Goal: Understand process/instructions

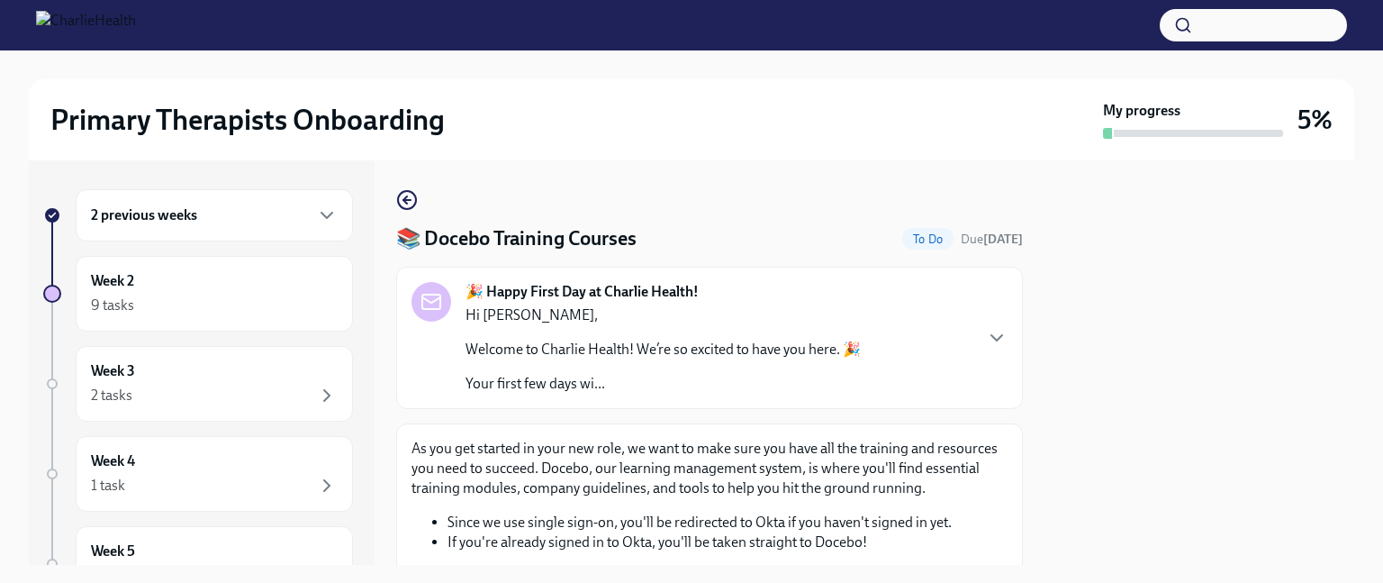
click at [872, 398] on div "🎉 Happy First Day at Charlie Health! Hi [PERSON_NAME], Welcome to Charlie Healt…" at bounding box center [709, 337] width 627 height 142
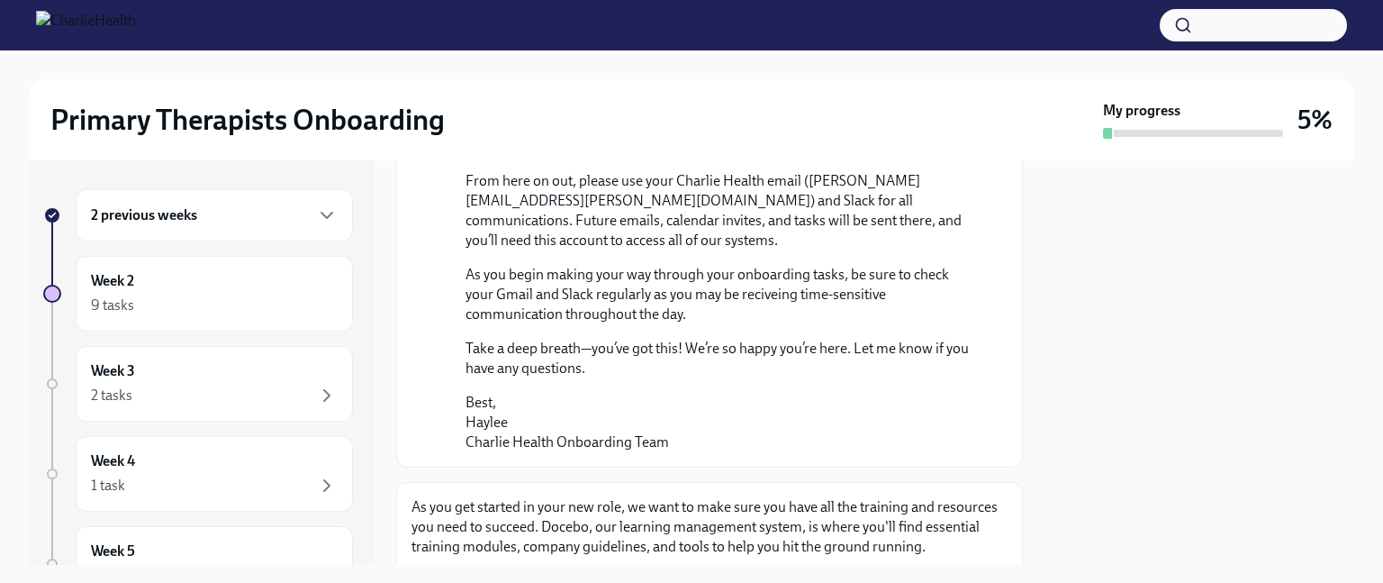
scroll to position [1188, 0]
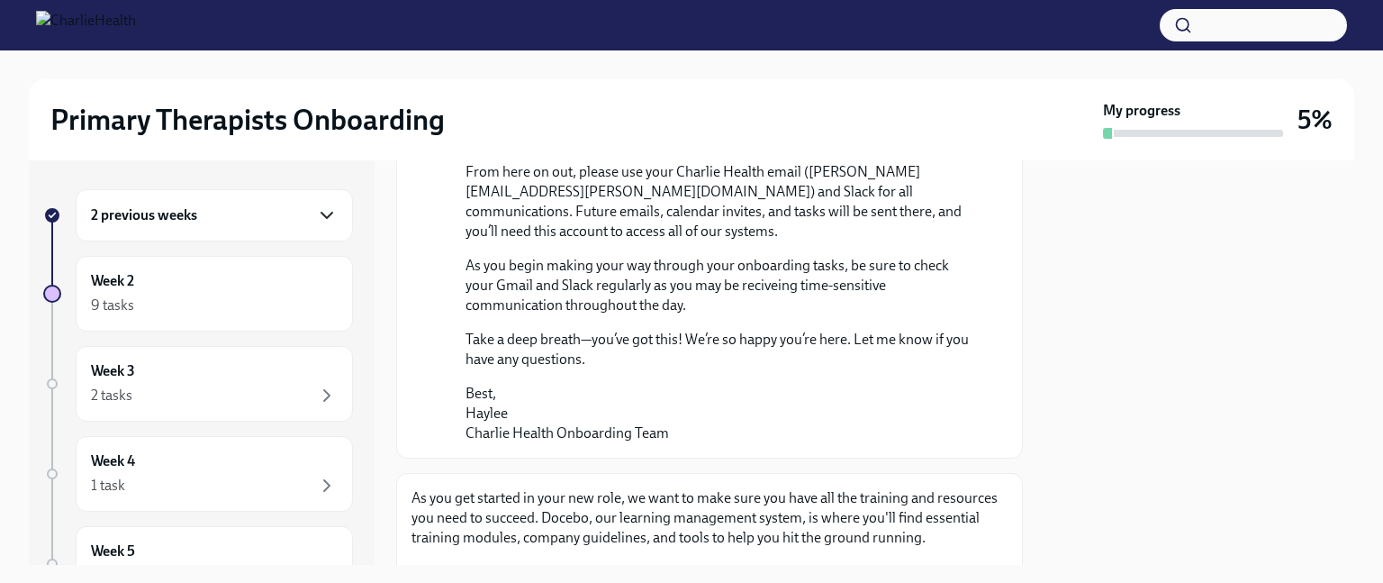
click at [316, 212] on icon "button" at bounding box center [327, 215] width 22 height 22
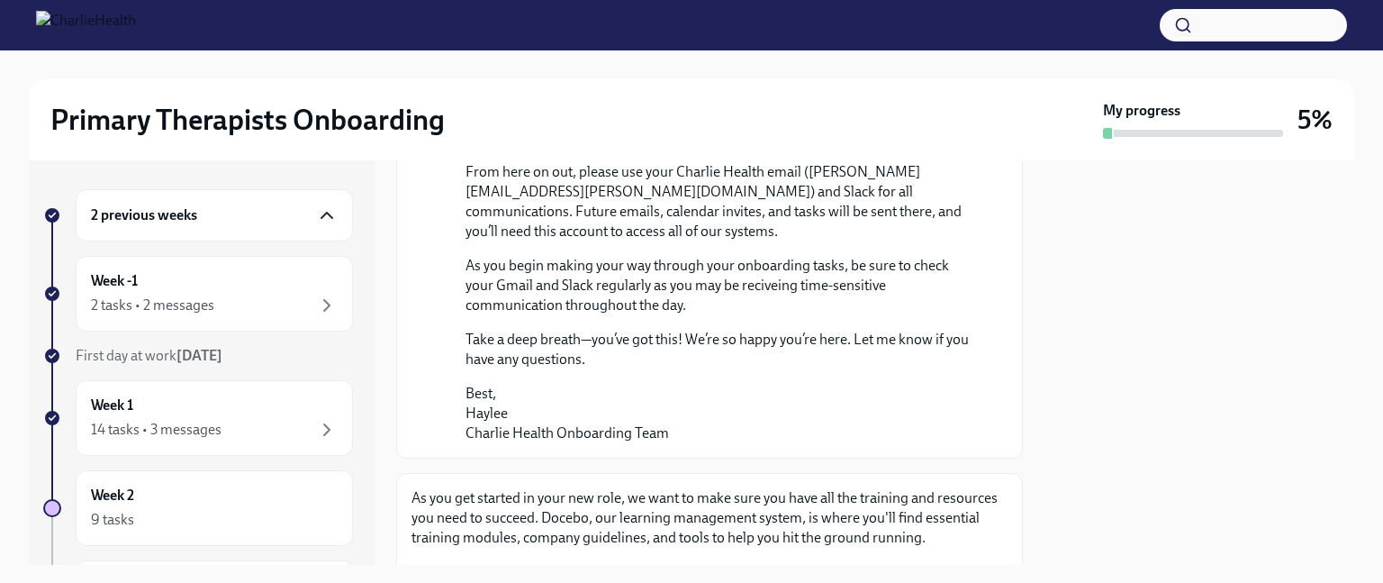
click at [316, 212] on icon "button" at bounding box center [327, 215] width 22 height 22
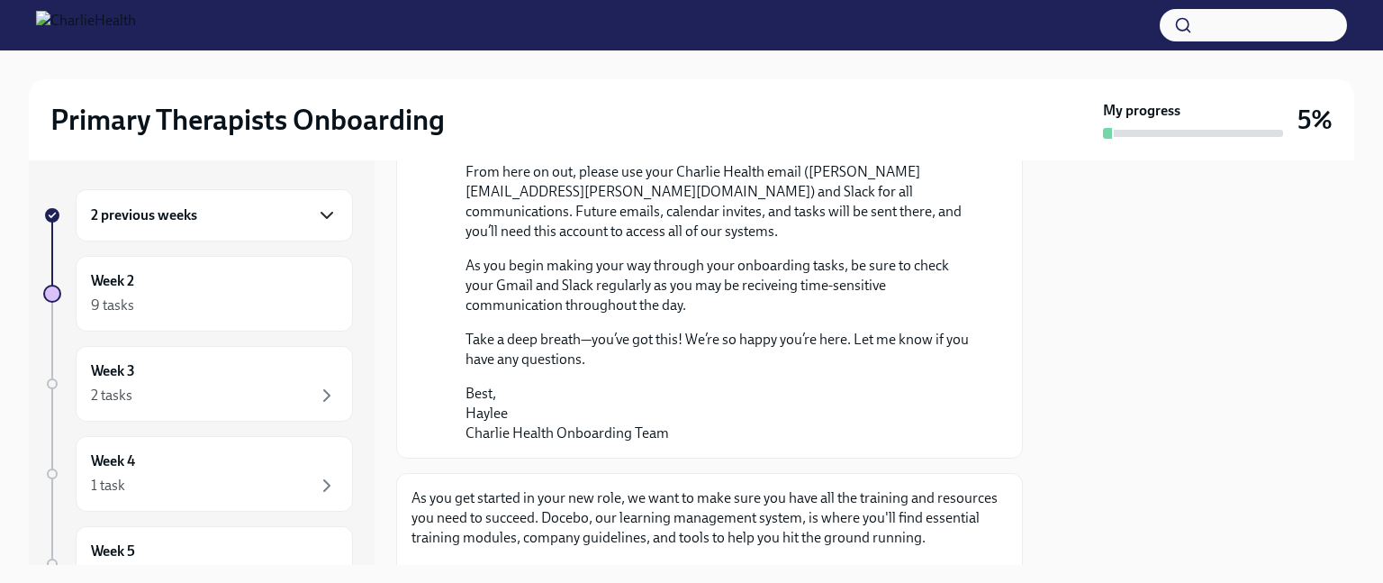
click at [316, 212] on icon "button" at bounding box center [327, 215] width 22 height 22
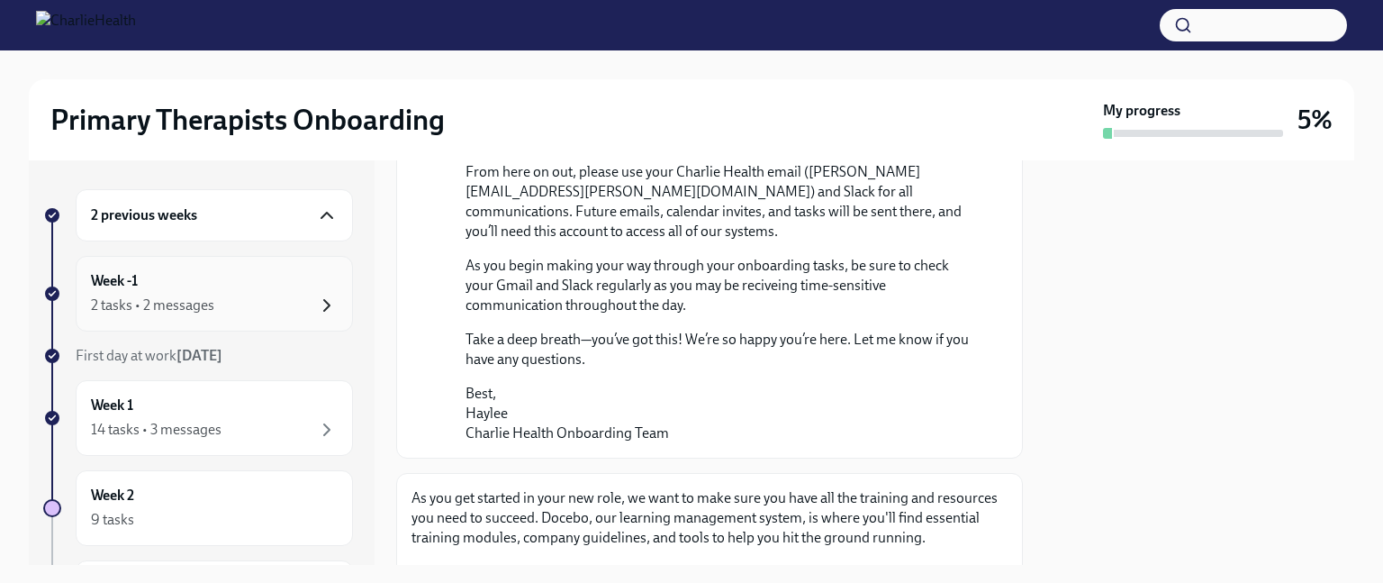
click at [316, 306] on icon "button" at bounding box center [327, 305] width 22 height 22
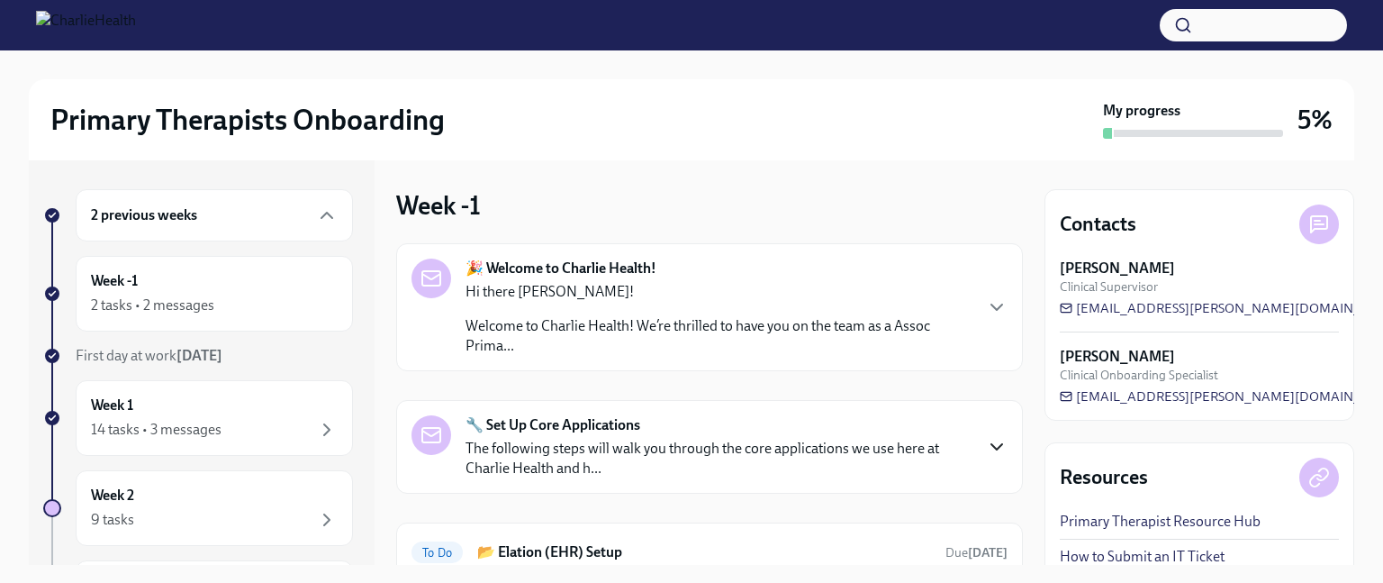
click at [986, 444] on icon "button" at bounding box center [997, 447] width 22 height 22
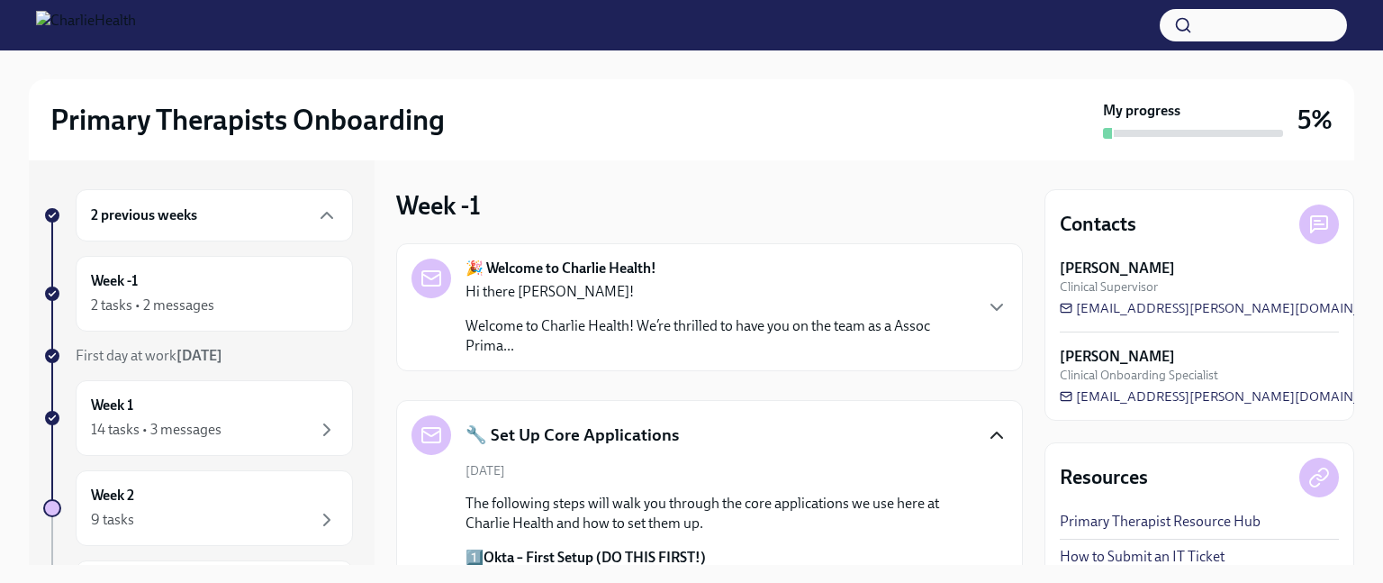
click at [986, 444] on icon "button" at bounding box center [997, 435] width 22 height 22
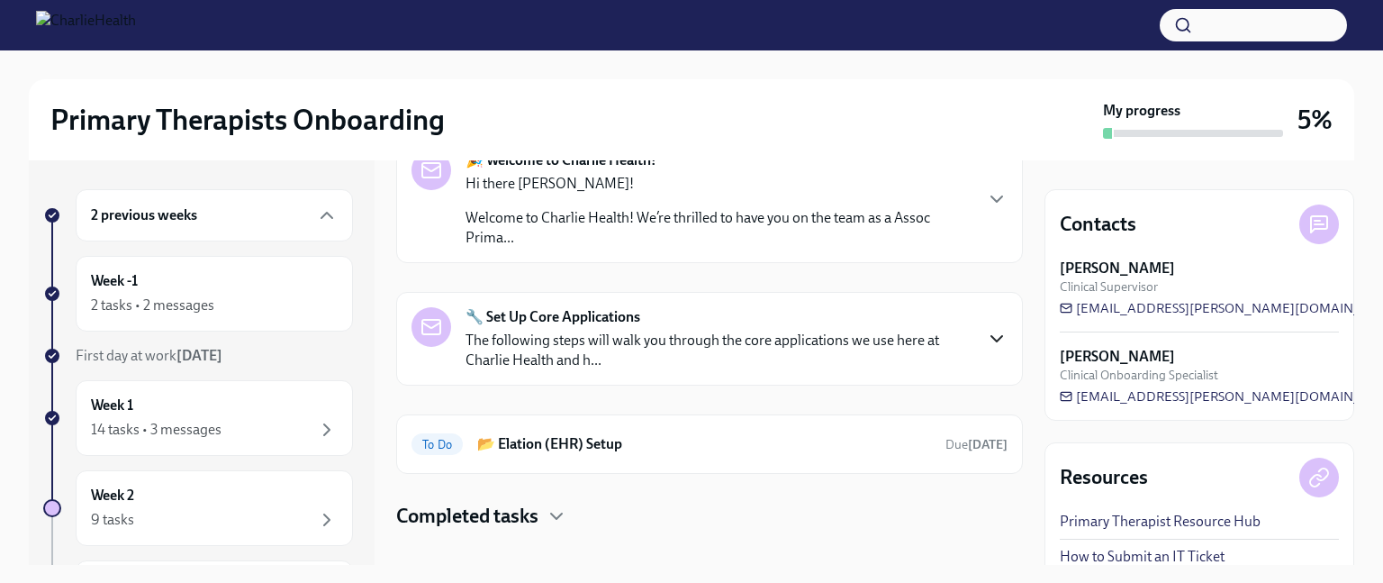
scroll to position [129, 0]
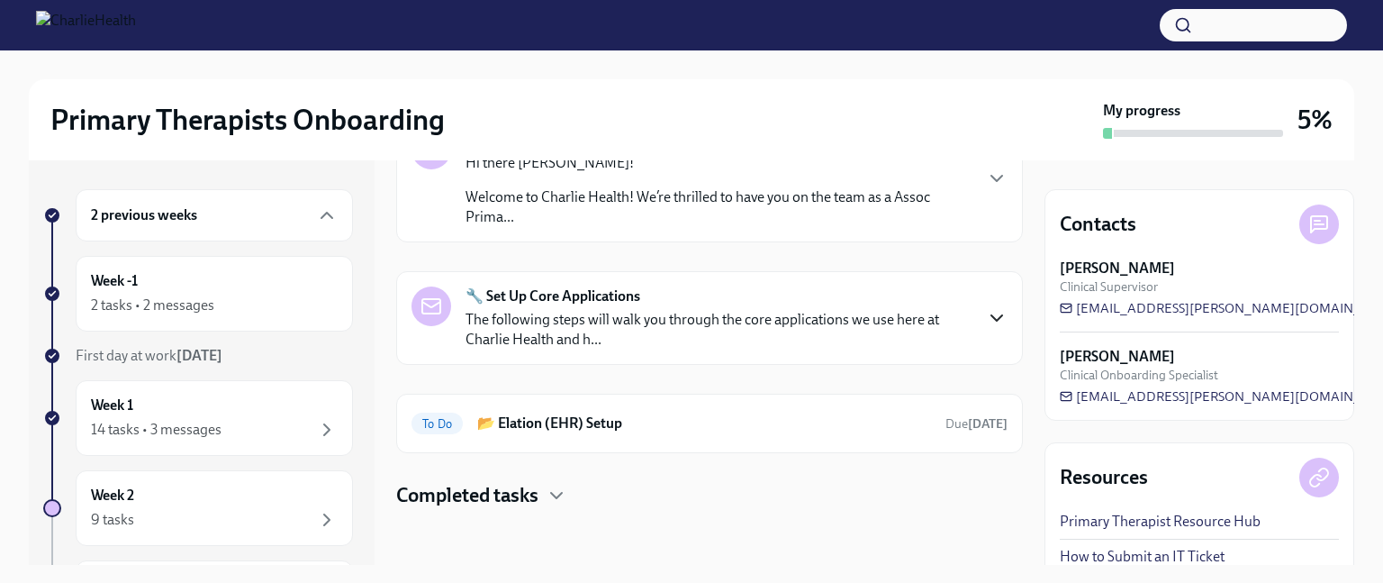
click at [986, 315] on icon "button" at bounding box center [997, 318] width 22 height 22
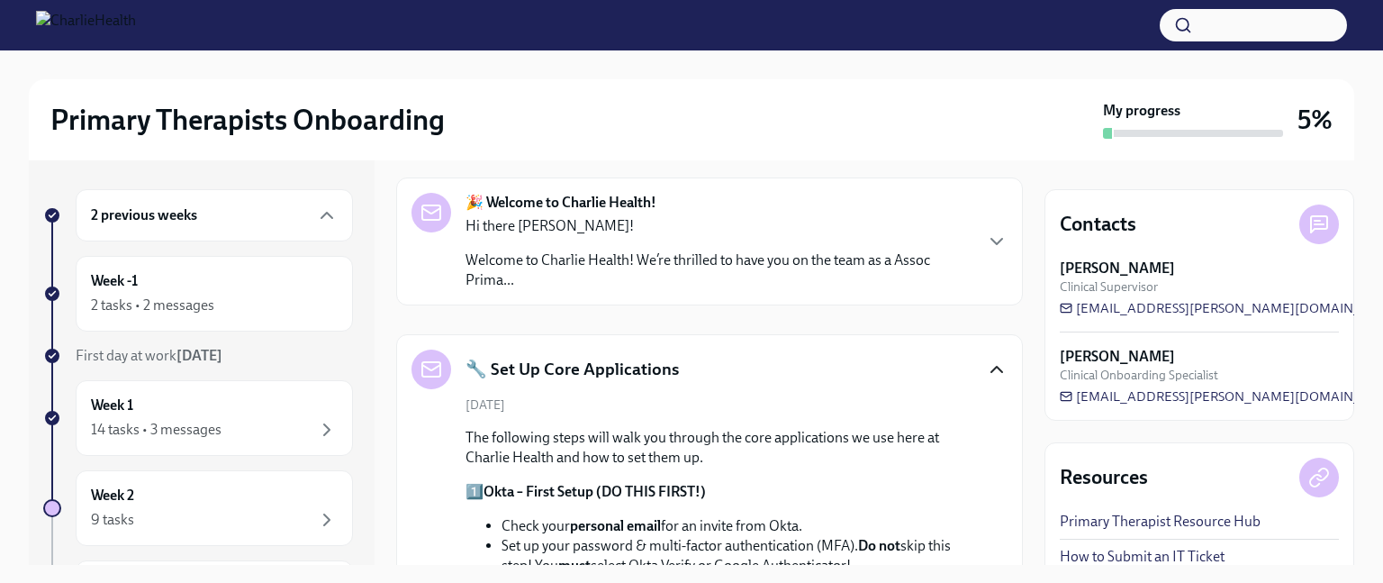
scroll to position [0, 0]
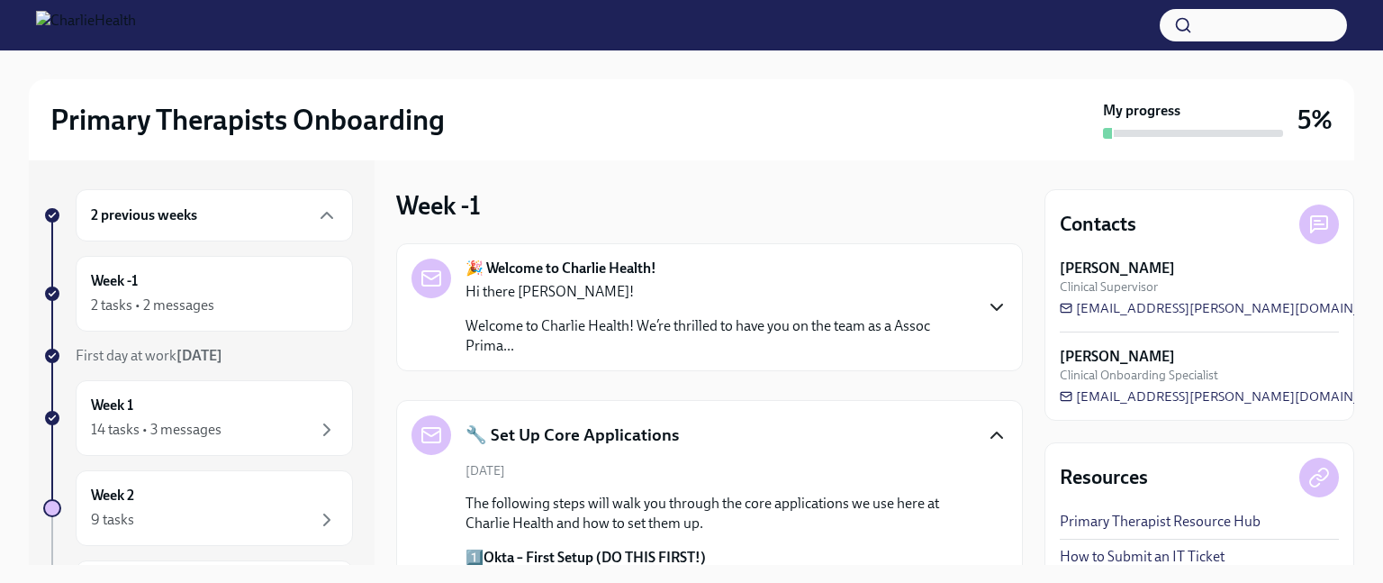
click at [986, 305] on icon "button" at bounding box center [997, 307] width 22 height 22
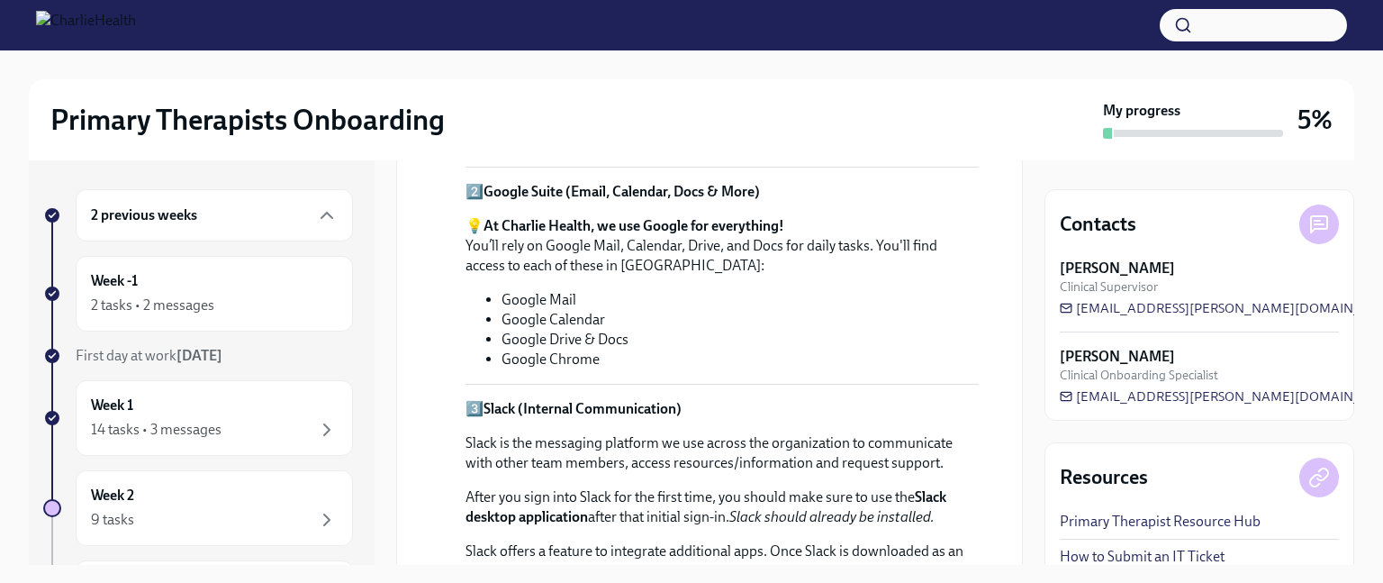
scroll to position [1433, 0]
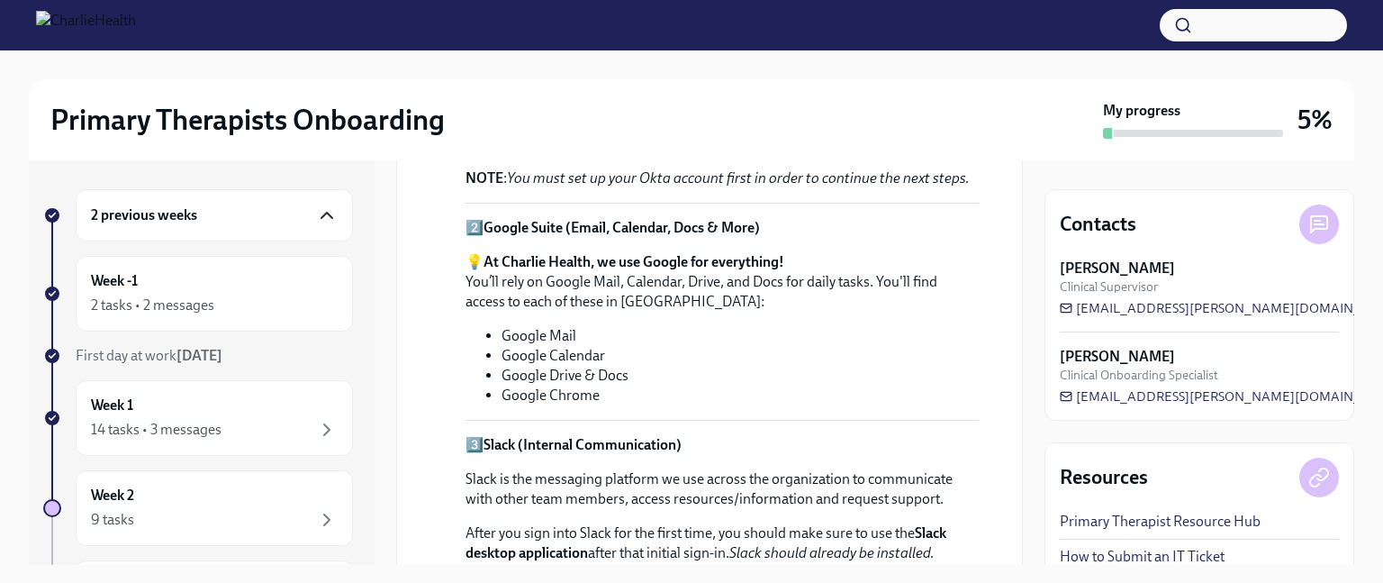
click at [321, 212] on icon "button" at bounding box center [326, 214] width 11 height 5
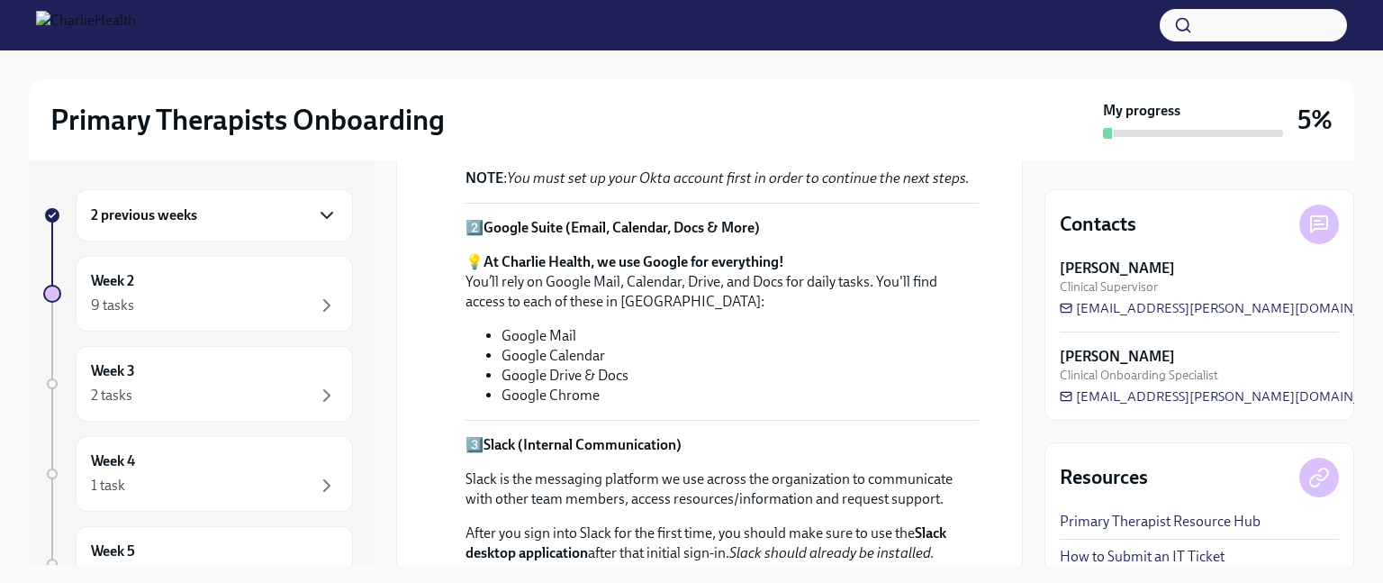
click at [316, 210] on icon "button" at bounding box center [327, 215] width 22 height 22
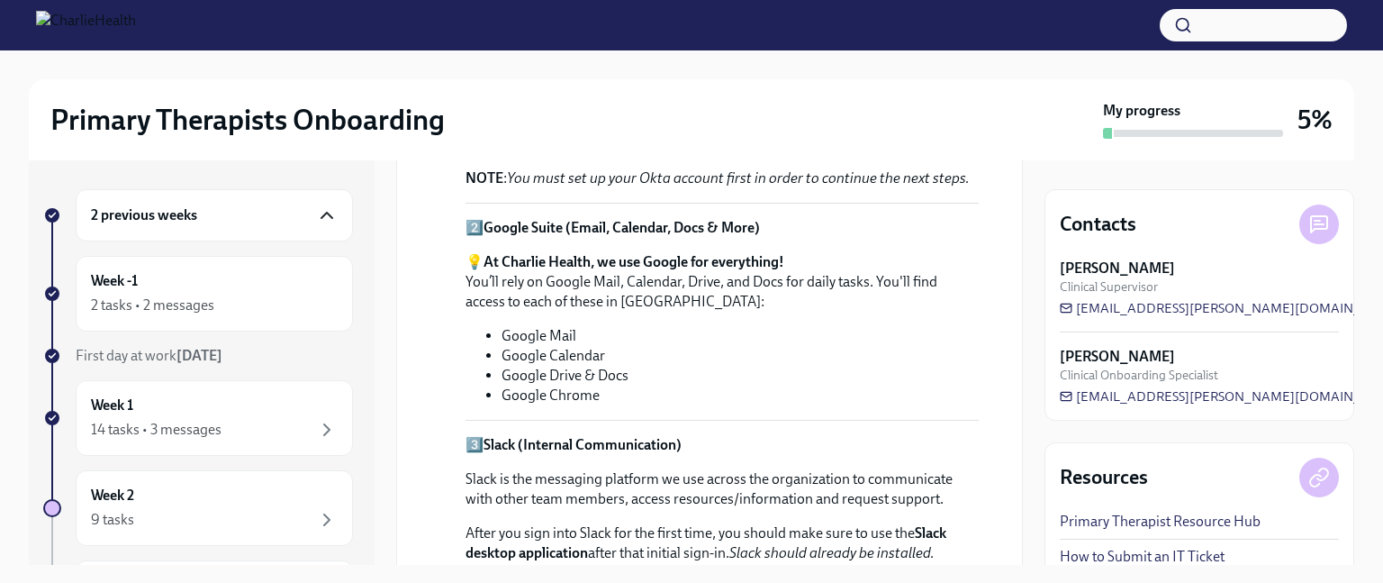
click at [976, 375] on div "[DATE] The following steps will walk you through the core applications we use h…" at bounding box center [709, 574] width 596 height 1278
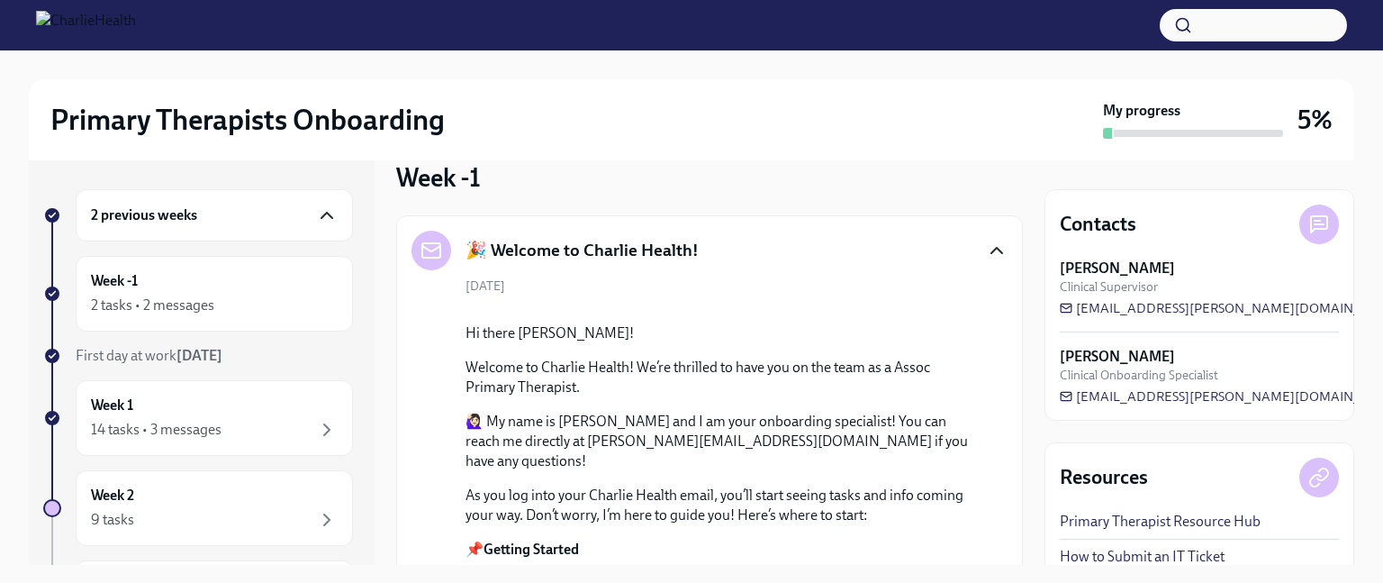
scroll to position [0, 0]
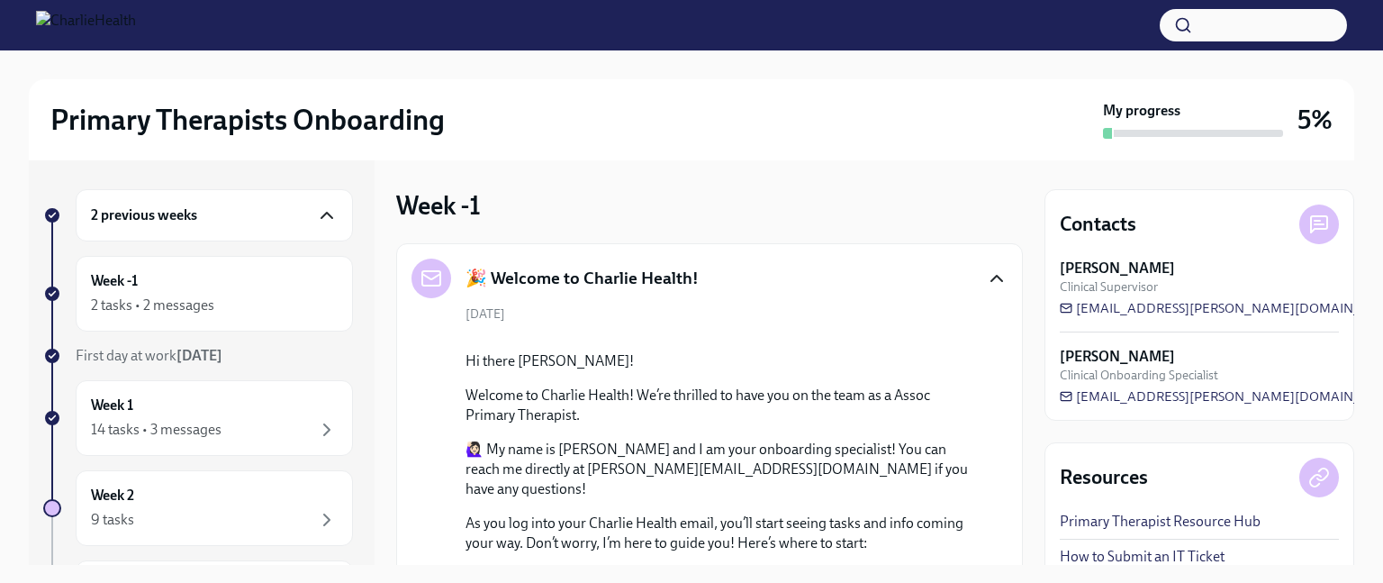
click at [872, 425] on p "Welcome to Charlie Health! We’re thrilled to have you on the team as a Assoc Pr…" at bounding box center [721, 405] width 513 height 40
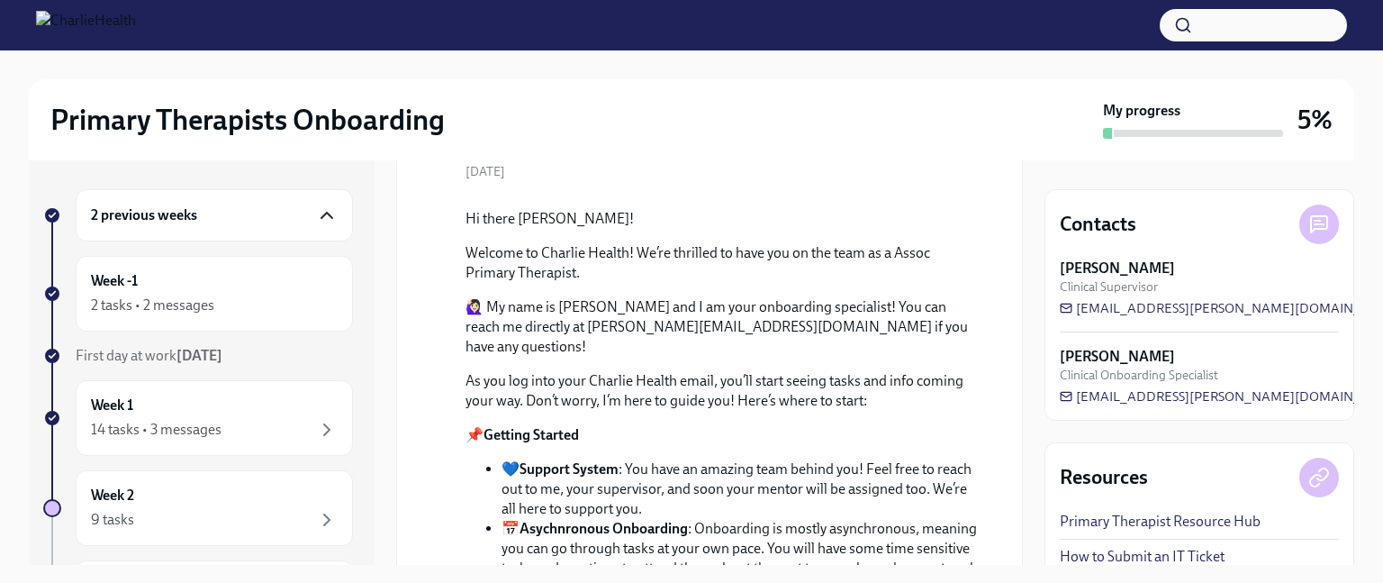
scroll to position [144, 0]
click at [828, 443] on p "📌 Getting Started" at bounding box center [721, 433] width 513 height 20
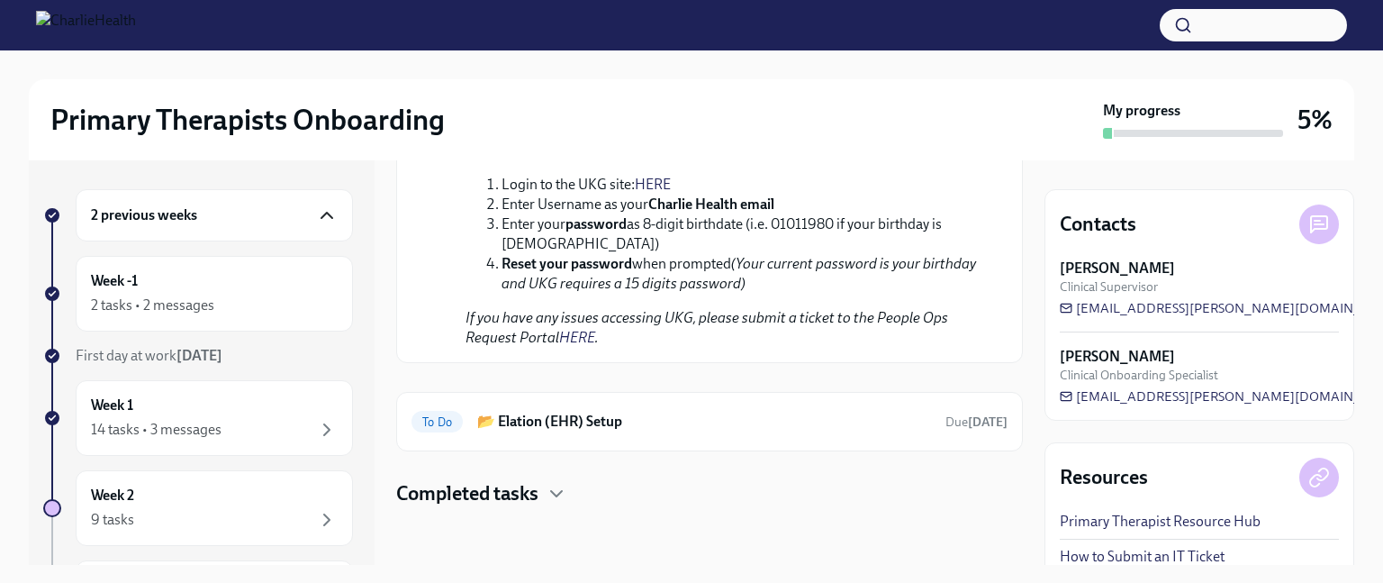
scroll to position [2442, 0]
click at [560, 490] on icon "button" at bounding box center [557, 494] width 22 height 22
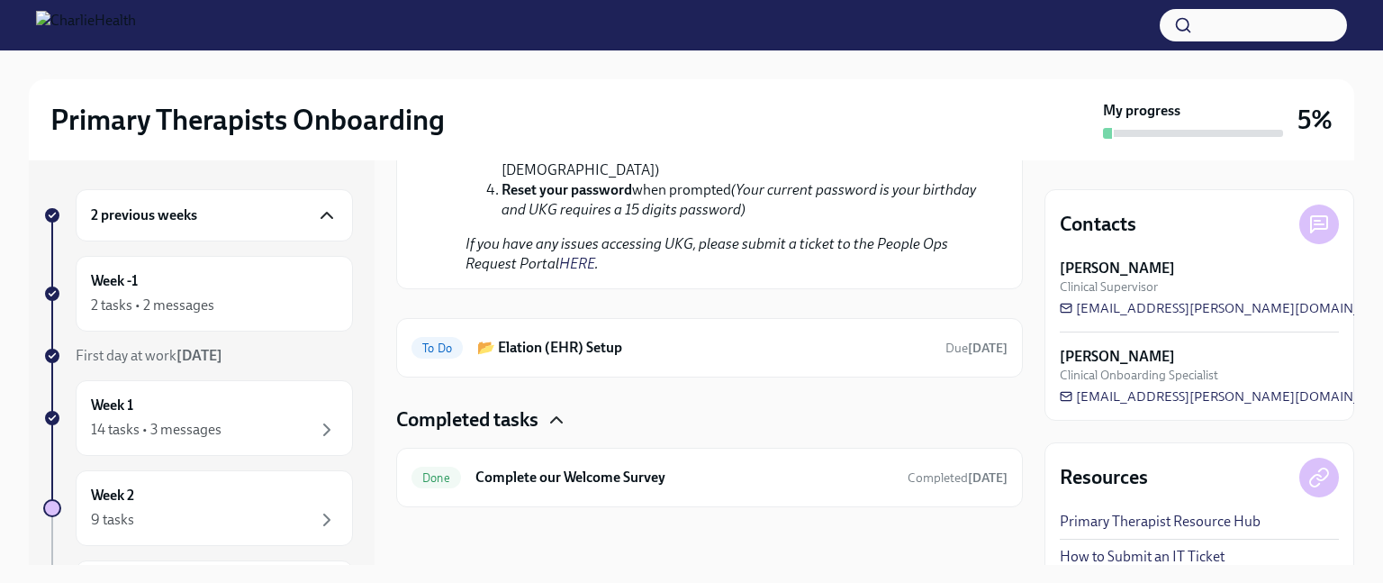
scroll to position [2515, 0]
click at [430, 345] on span "To Do" at bounding box center [436, 348] width 51 height 14
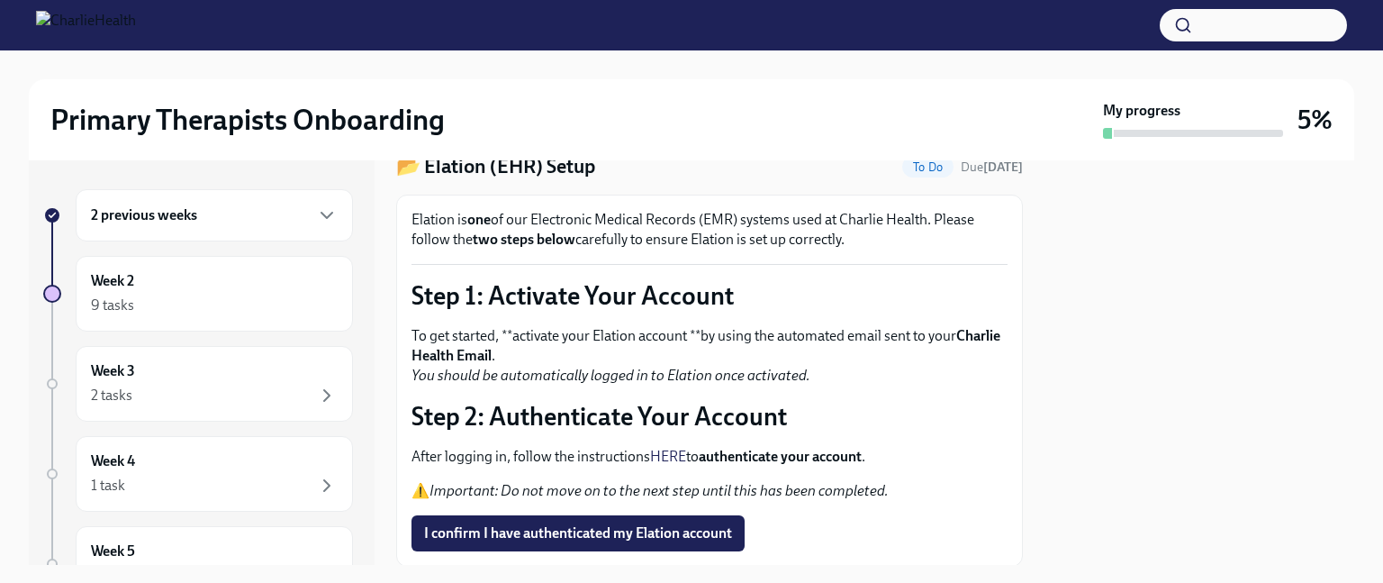
scroll to position [108, 0]
